Goal: Task Accomplishment & Management: Manage account settings

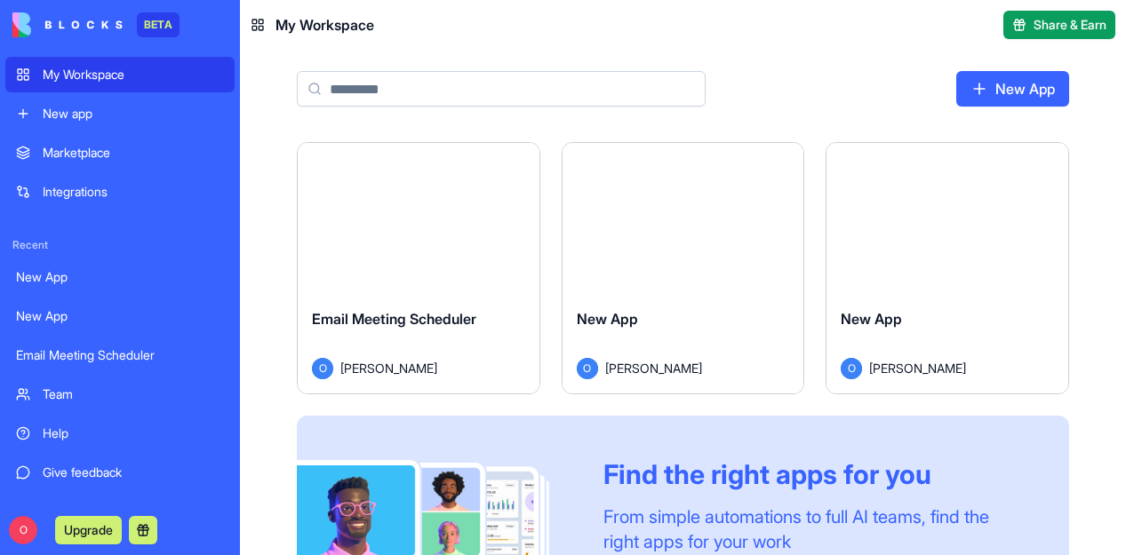
drag, startPoint x: 149, startPoint y: 309, endPoint x: 751, endPoint y: 217, distance: 608.6
click at [751, 217] on div "Launch" at bounding box center [683, 218] width 242 height 151
click at [778, 174] on html "BETA My Workspace New app Marketplace Integrations Recent New App New App Email…" at bounding box center [563, 277] width 1126 height 555
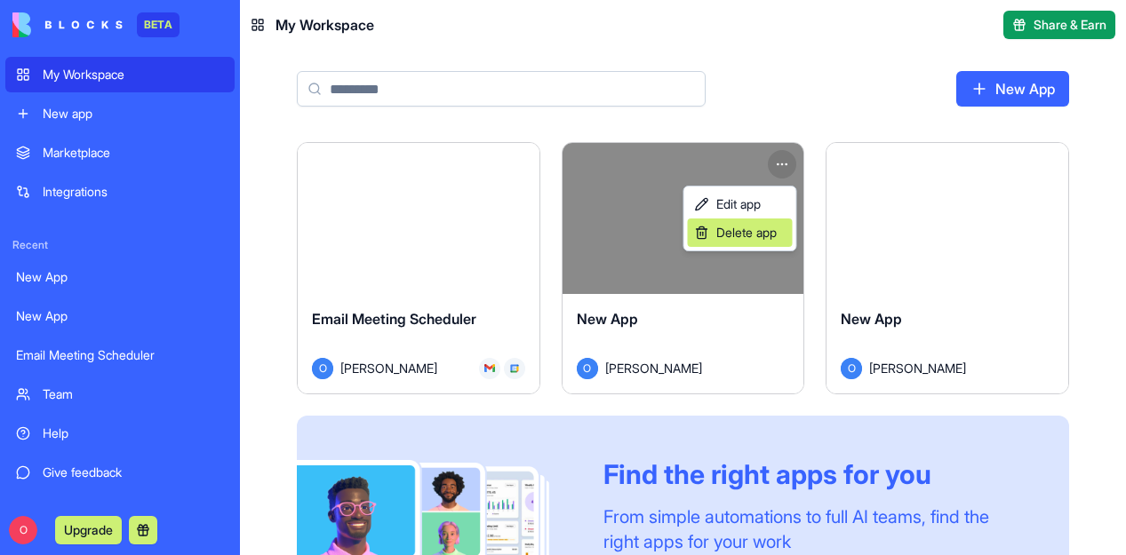
click at [744, 233] on span "Delete app" at bounding box center [746, 233] width 60 height 18
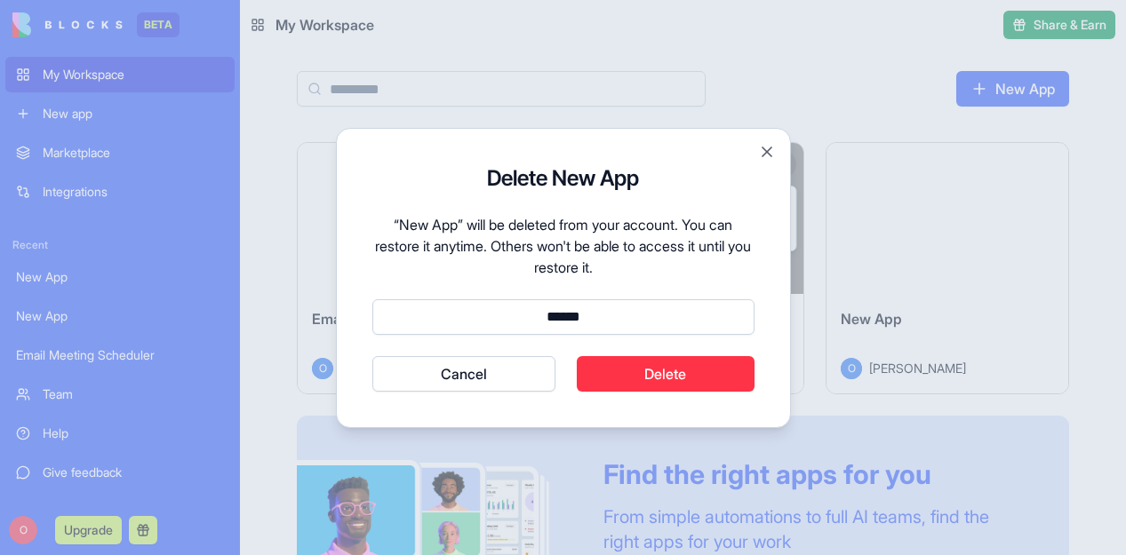
type input "******"
click at [610, 366] on button "Delete" at bounding box center [666, 374] width 178 height 36
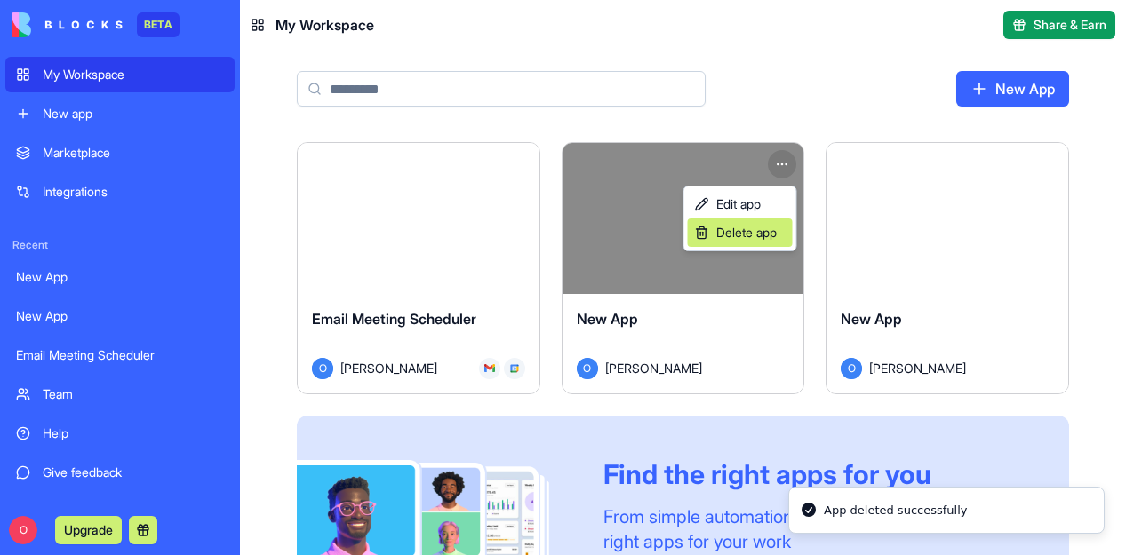
click at [743, 238] on span "Delete app" at bounding box center [746, 233] width 60 height 18
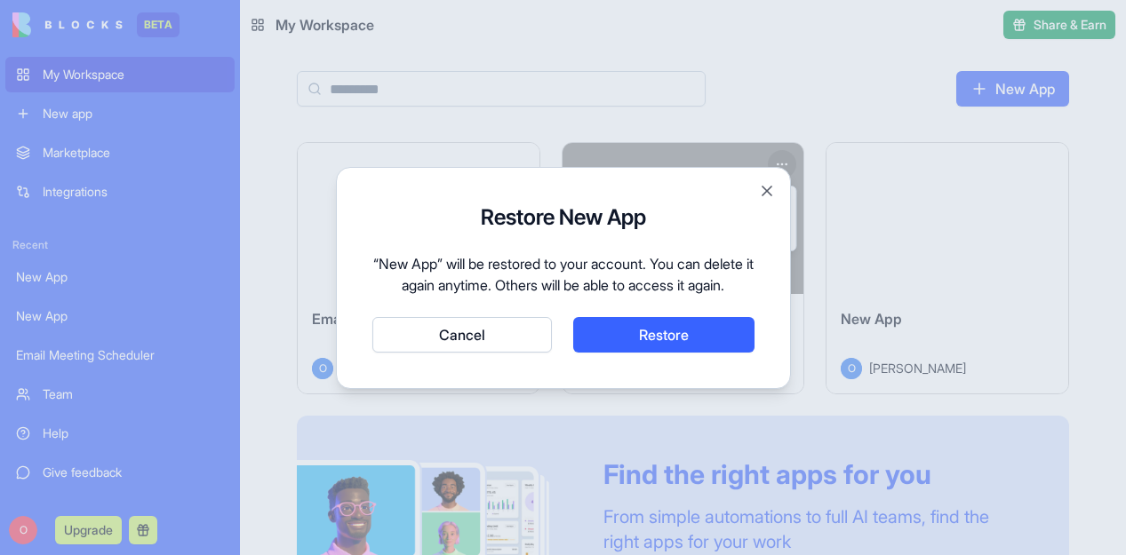
click at [471, 347] on button "Cancel" at bounding box center [461, 335] width 179 height 36
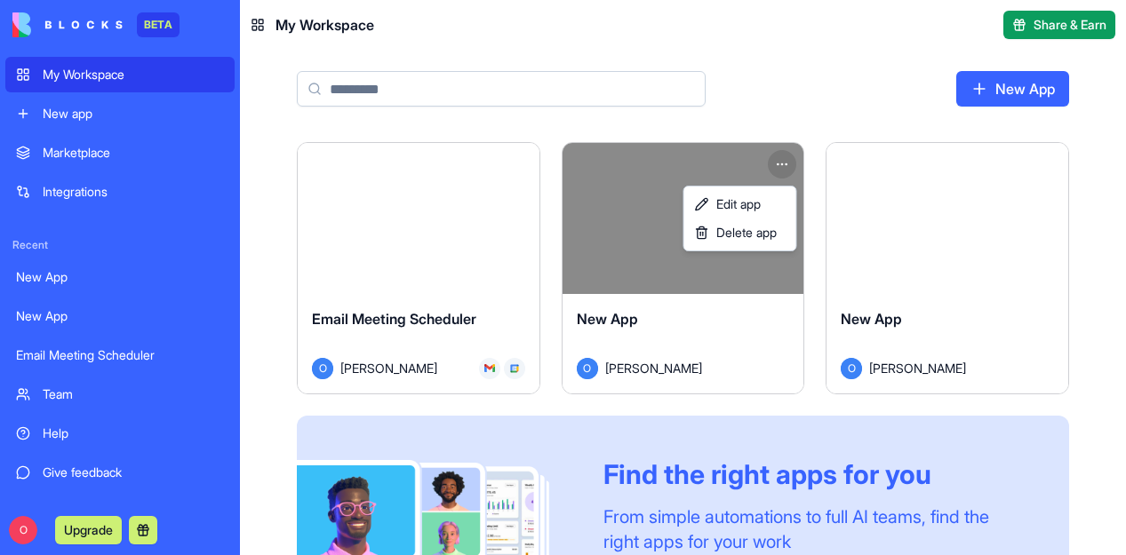
click at [985, 241] on html "BETA My Workspace New app Marketplace Integrations Recent New App New App Email…" at bounding box center [563, 277] width 1126 height 555
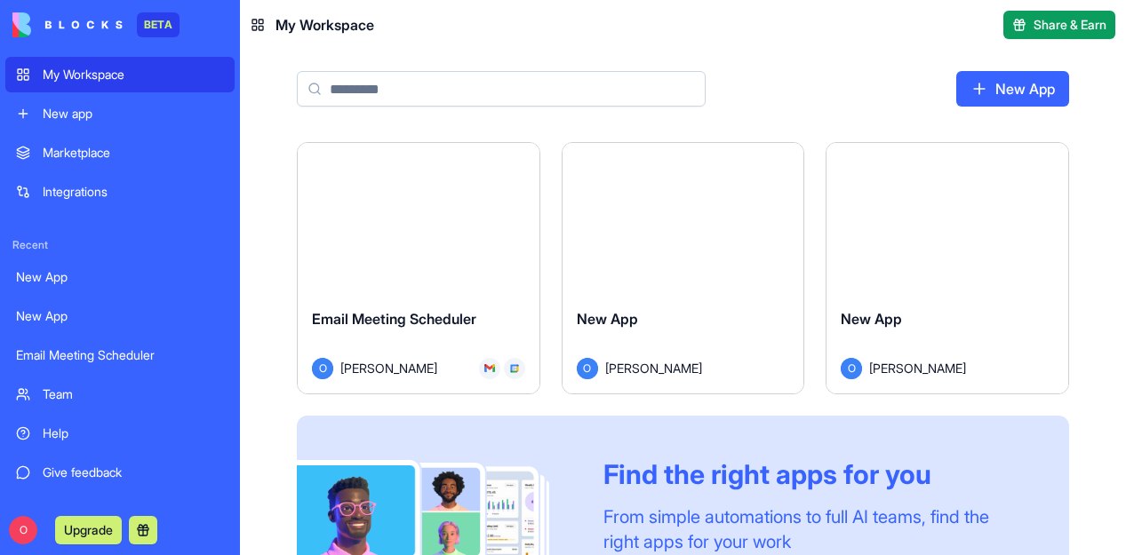
click at [1046, 171] on html "BETA My Workspace New app Marketplace Integrations Recent New App New App Email…" at bounding box center [563, 277] width 1126 height 555
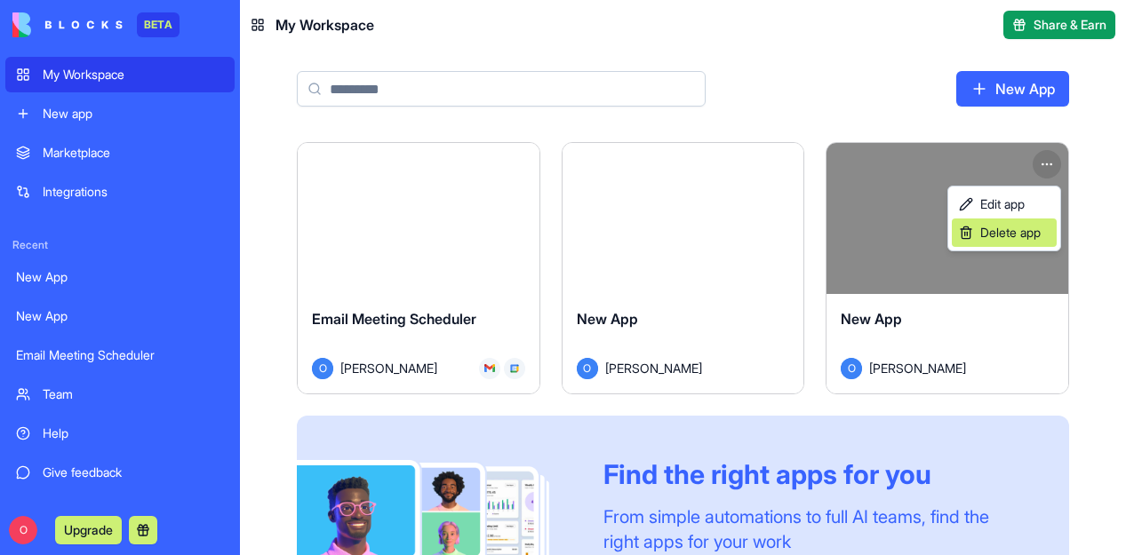
click at [999, 239] on span "Delete app" at bounding box center [1010, 233] width 60 height 18
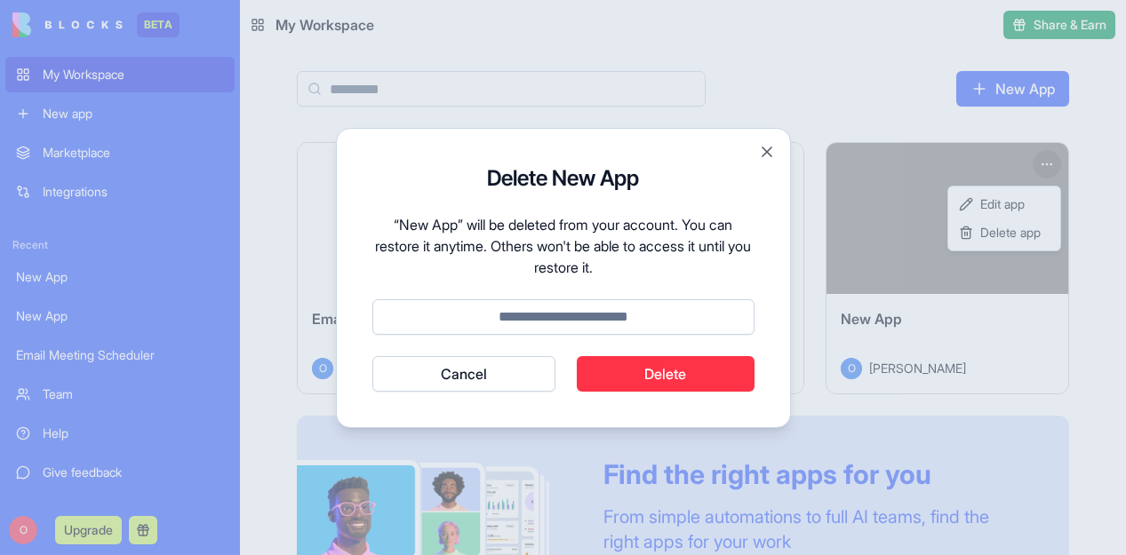
click at [665, 315] on input at bounding box center [563, 317] width 382 height 36
type input "******"
click at [651, 363] on button "Delete" at bounding box center [666, 374] width 178 height 36
